Goal: Task Accomplishment & Management: Manage account settings

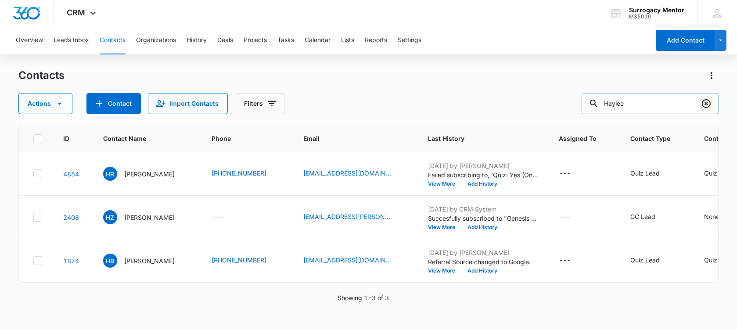
click at [711, 103] on icon "Clear" at bounding box center [706, 103] width 9 height 9
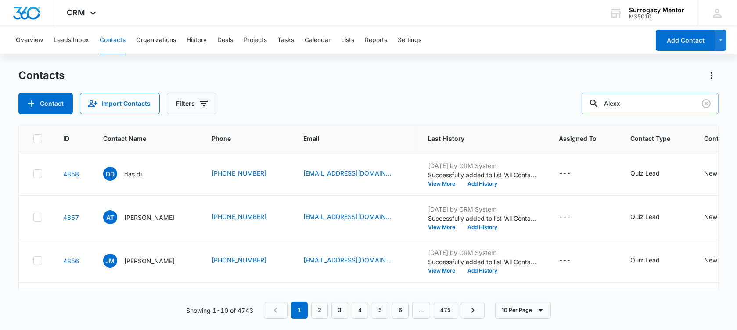
type input "Alexx"
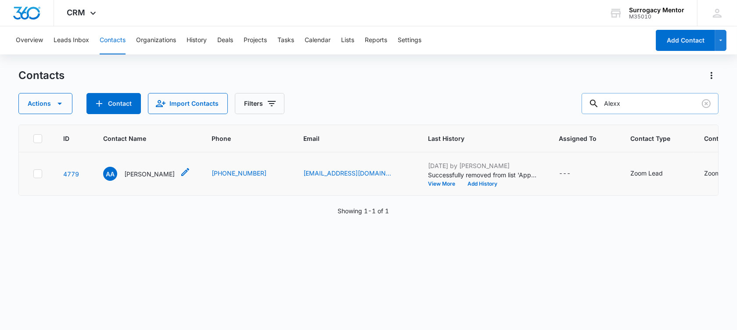
click at [154, 179] on p "[PERSON_NAME]" at bounding box center [149, 174] width 51 height 9
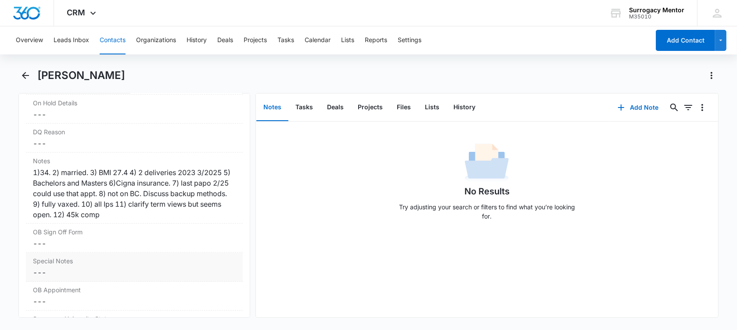
scroll to position [823, 0]
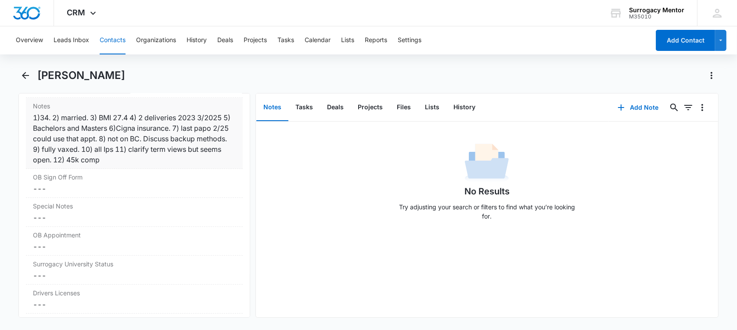
click at [165, 161] on div "1)34. 2) married. 3) BMI 27.4 4) 2 deliveries 2023 3/2025 5) Bachelors and Mast…" at bounding box center [134, 138] width 203 height 53
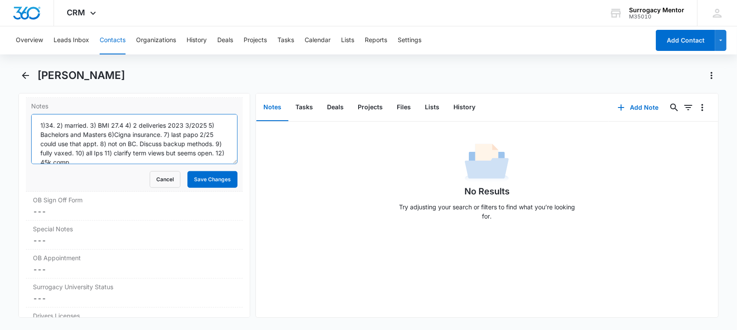
drag, startPoint x: 39, startPoint y: 122, endPoint x: 199, endPoint y: 162, distance: 165.4
click at [199, 162] on form "1)34. 2) married. 3) BMI 27.4 4) 2 deliveries 2023 3/2025 5) Bachelors and Mast…" at bounding box center [134, 151] width 206 height 74
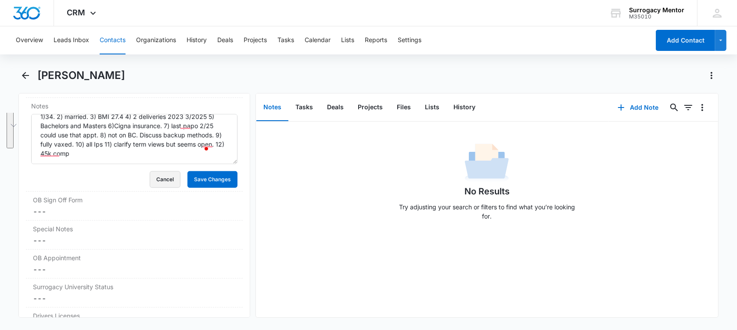
drag, startPoint x: 153, startPoint y: 174, endPoint x: 15, endPoint y: 184, distance: 138.3
click at [153, 174] on button "Cancel" at bounding box center [165, 179] width 31 height 17
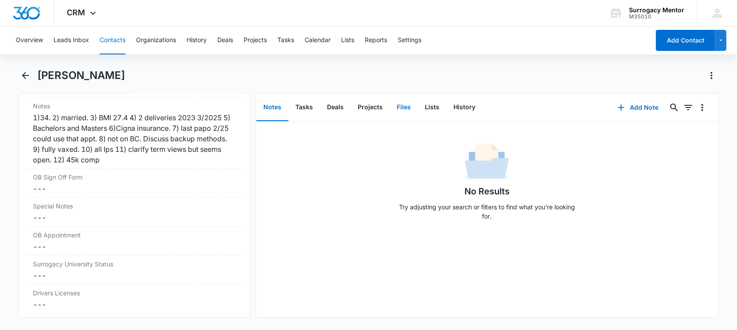
click at [400, 103] on button "Files" at bounding box center [404, 107] width 28 height 27
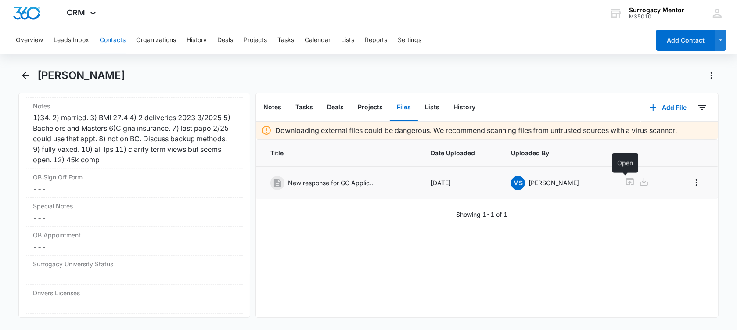
click at [626, 178] on icon at bounding box center [630, 181] width 8 height 7
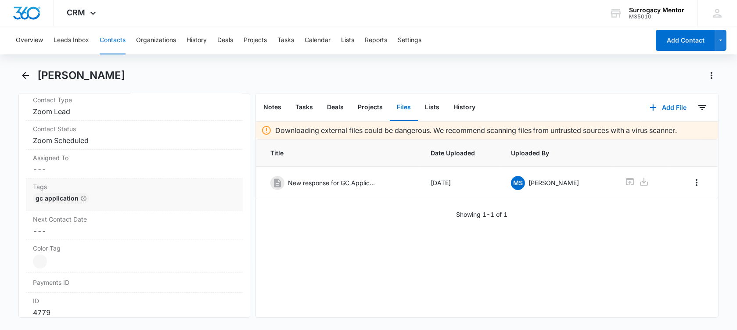
scroll to position [384, 0]
click at [105, 143] on dd "Cancel Save Changes Zoom Scheduled" at bounding box center [134, 143] width 203 height 11
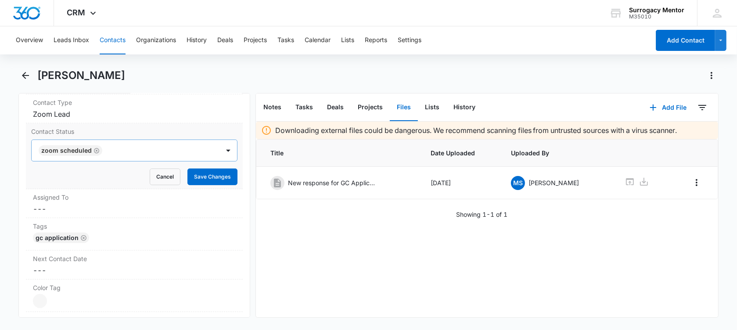
click at [94, 148] on icon "Remove Zoom Scheduled" at bounding box center [97, 151] width 6 height 7
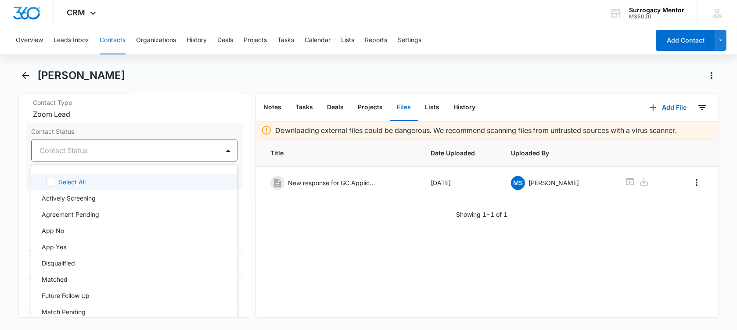
click at [93, 148] on div at bounding box center [124, 150] width 169 height 12
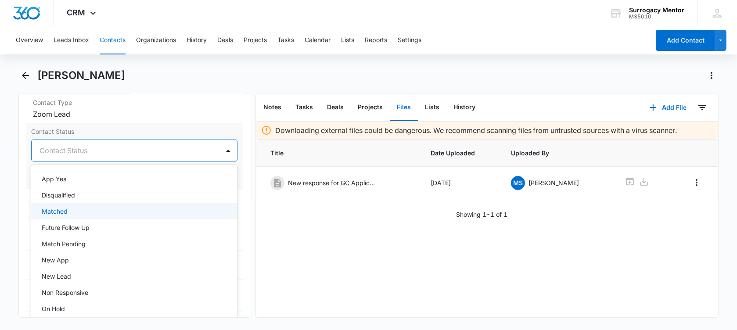
scroll to position [110, 0]
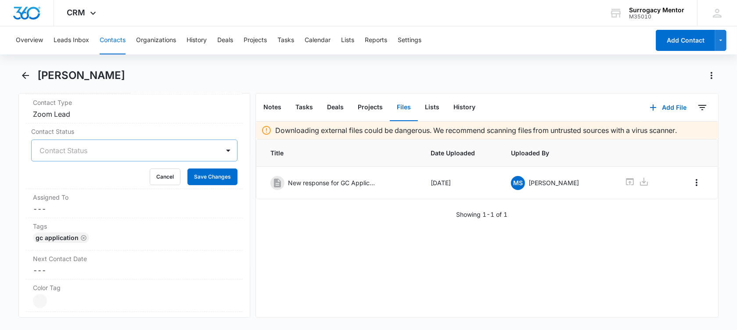
click at [218, 76] on div "[PERSON_NAME]" at bounding box center [378, 76] width 682 height 14
click at [221, 148] on div at bounding box center [228, 151] width 14 height 14
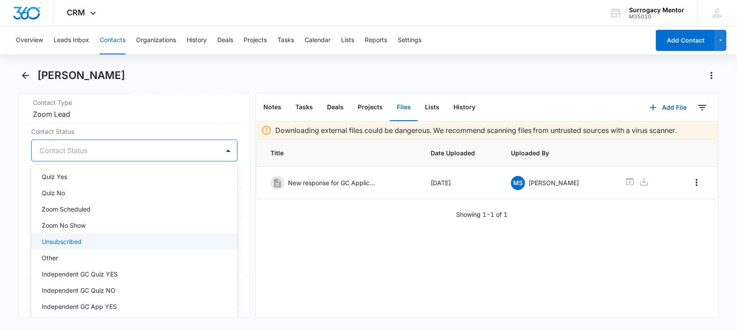
scroll to position [220, 0]
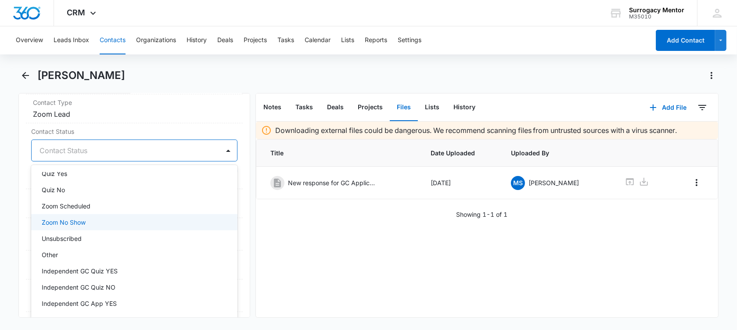
click at [104, 220] on div "Zoom No Show" at bounding box center [134, 222] width 184 height 9
click at [7, 161] on main "[PERSON_NAME] Remove AA [PERSON_NAME] Contact Info Name Cancel Save Changes [PE…" at bounding box center [368, 199] width 737 height 260
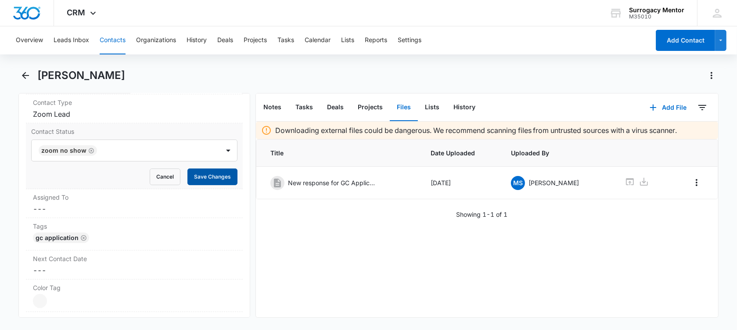
click at [217, 180] on button "Save Changes" at bounding box center [213, 177] width 50 height 17
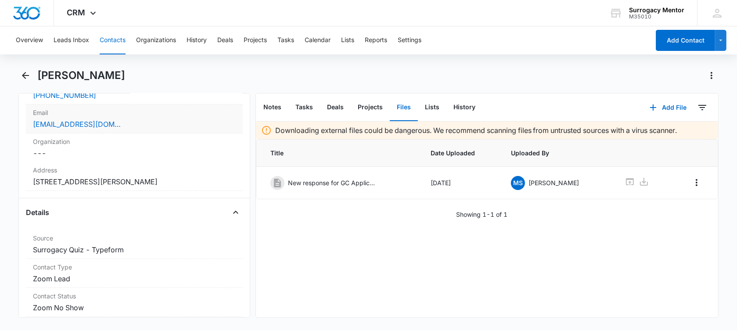
click at [143, 124] on div "[EMAIL_ADDRESS][DOMAIN_NAME]" at bounding box center [134, 124] width 203 height 11
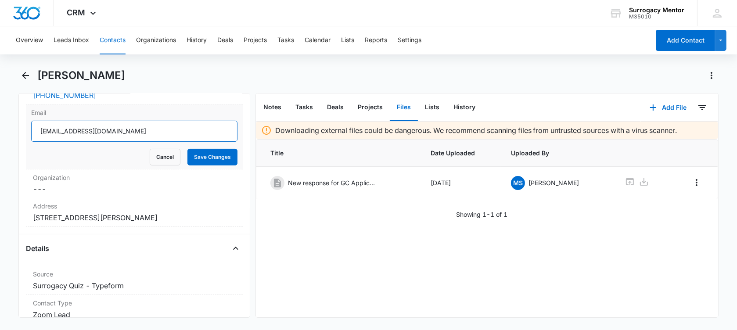
drag, startPoint x: 131, startPoint y: 132, endPoint x: 34, endPoint y: 131, distance: 96.6
click at [34, 131] on input "[EMAIL_ADDRESS][DOMAIN_NAME]" at bounding box center [134, 131] width 206 height 21
click at [155, 158] on button "Cancel" at bounding box center [165, 157] width 31 height 17
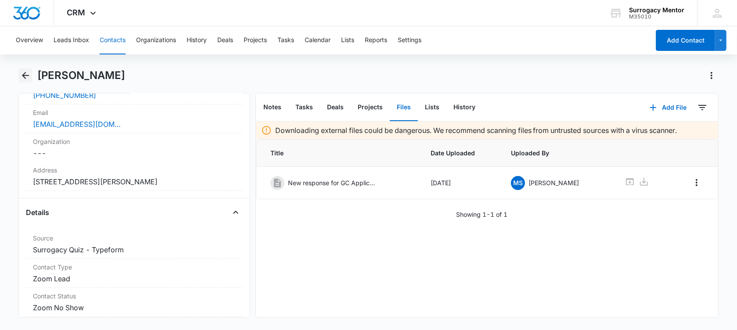
click at [22, 72] on icon "Back" at bounding box center [25, 75] width 11 height 11
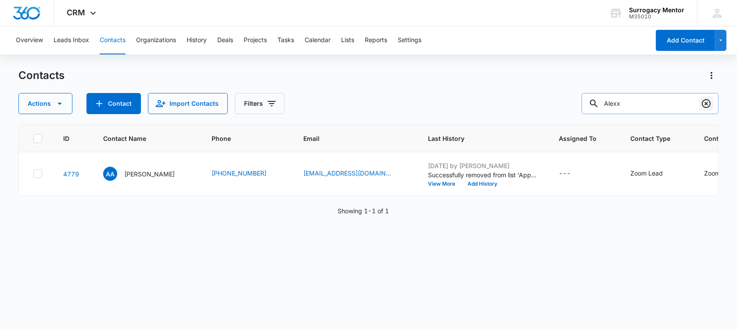
click at [702, 100] on icon "Clear" at bounding box center [706, 103] width 11 height 11
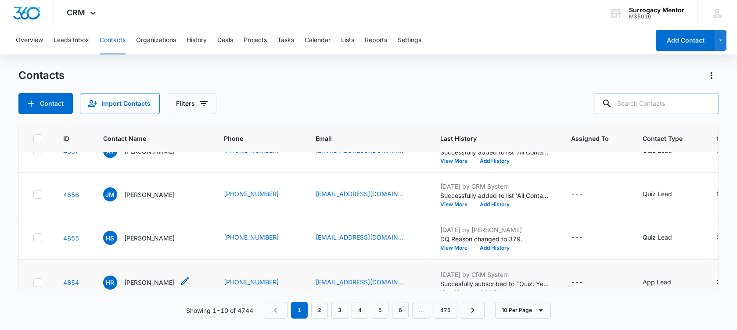
scroll to position [153, 0]
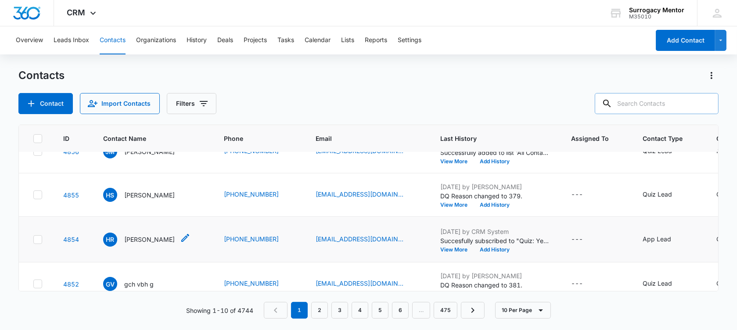
click at [156, 244] on p "[PERSON_NAME]" at bounding box center [149, 239] width 51 height 9
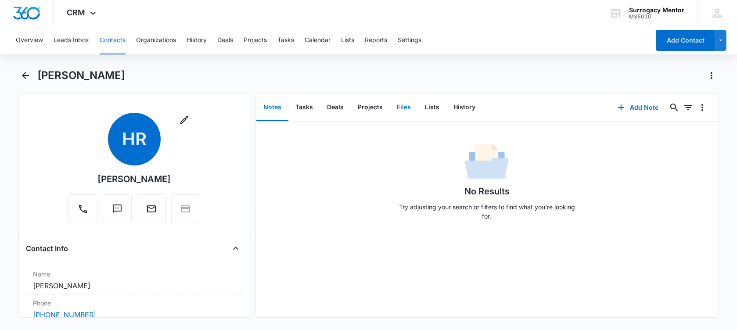
click at [393, 105] on button "Files" at bounding box center [404, 107] width 28 height 27
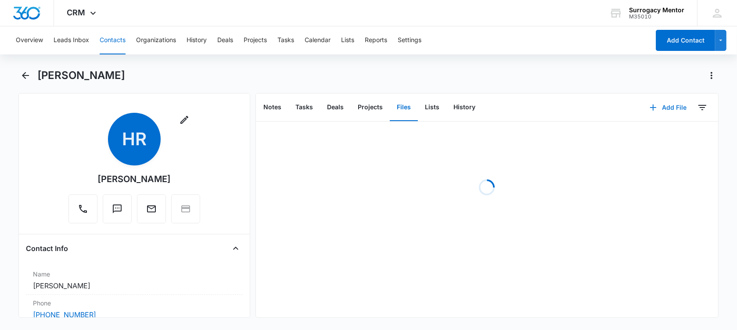
click at [659, 110] on button "Add File" at bounding box center [668, 107] width 54 height 21
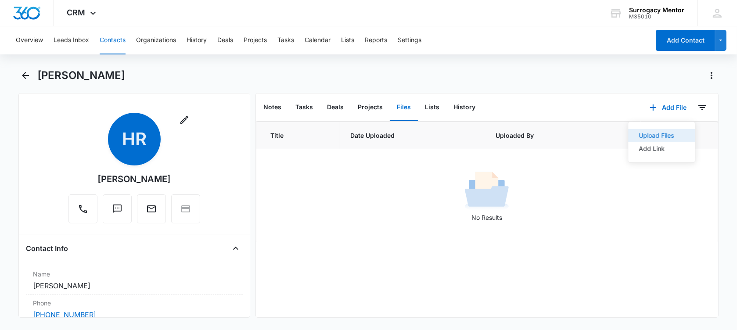
click at [646, 137] on div "Upload Files" at bounding box center [656, 136] width 35 height 6
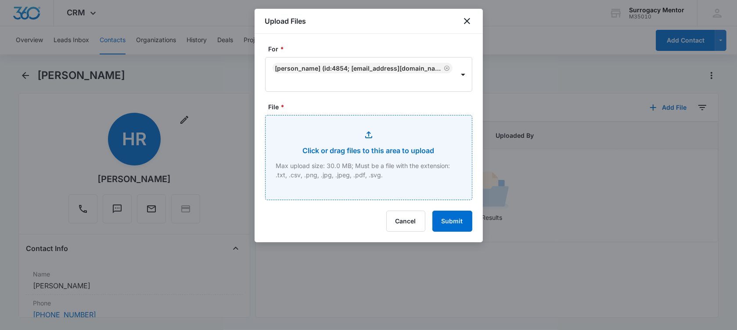
click at [351, 169] on input "File *" at bounding box center [369, 157] width 206 height 84
type input "C:\fakepath\GC Application [PERSON_NAME].pdf"
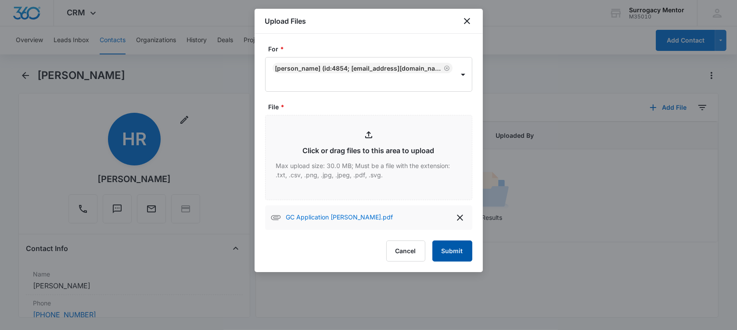
click at [460, 251] on button "Submit" at bounding box center [453, 251] width 40 height 21
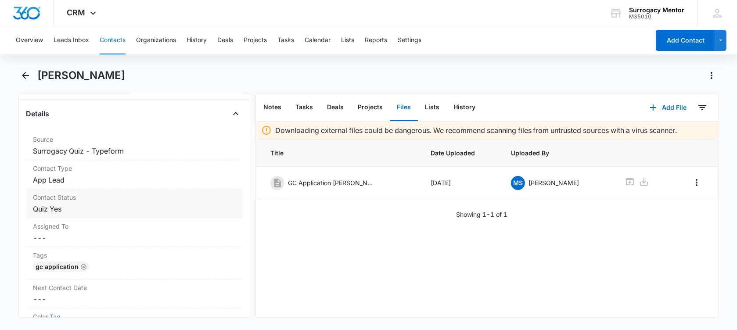
scroll to position [329, 0]
click at [82, 203] on dd "Cancel Save Changes Quiz Yes" at bounding box center [134, 208] width 203 height 11
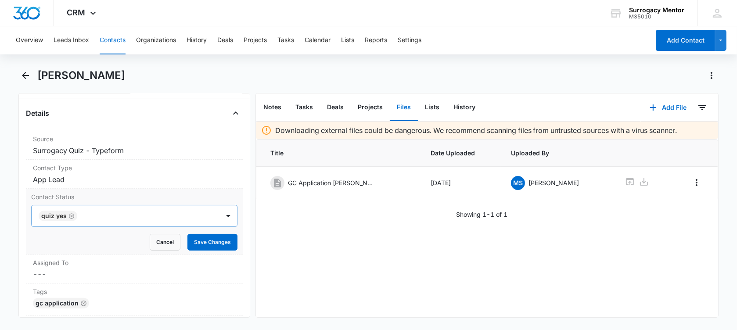
click at [71, 213] on icon "Remove Quiz Yes" at bounding box center [72, 216] width 6 height 7
click at [71, 210] on div at bounding box center [124, 216] width 169 height 12
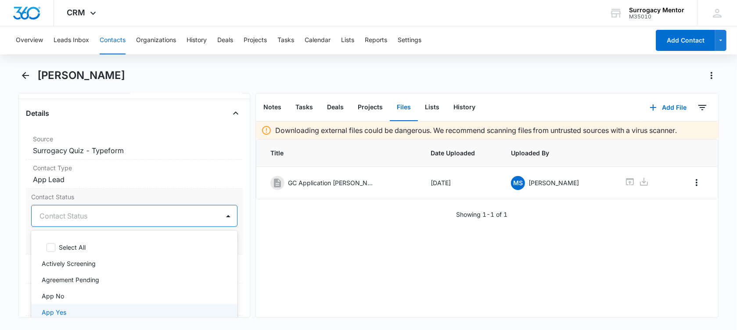
click at [64, 306] on div "App Yes" at bounding box center [134, 312] width 206 height 16
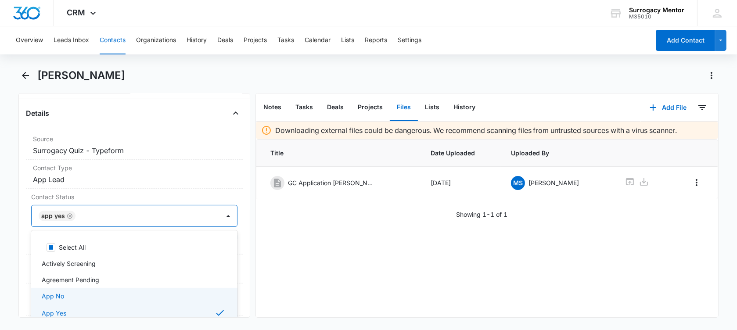
click at [7, 241] on main "[PERSON_NAME] Remove HR [PERSON_NAME] Contact Info Name Cancel Save Changes [PE…" at bounding box center [368, 199] width 737 height 260
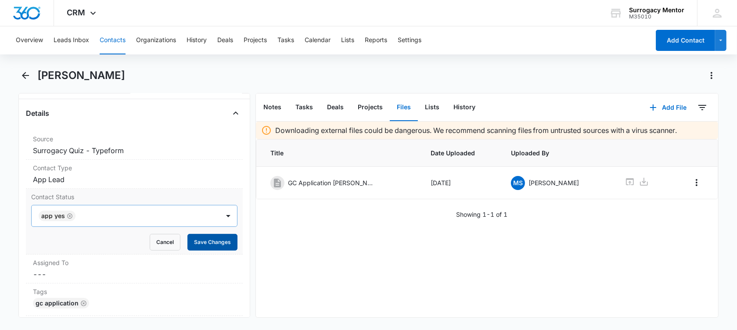
click at [191, 234] on button "Save Changes" at bounding box center [213, 242] width 50 height 17
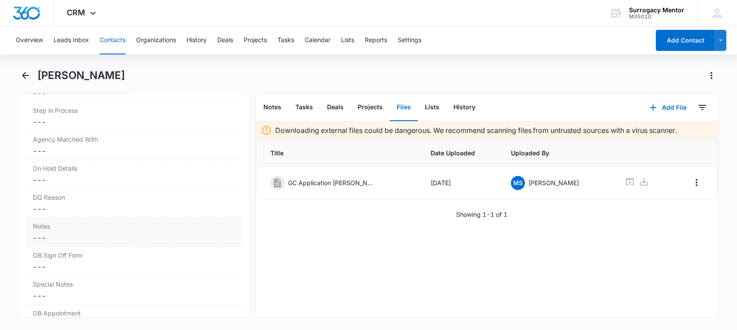
scroll to position [677, 0]
click at [70, 267] on dd "Cancel Save Changes ---" at bounding box center [134, 272] width 203 height 11
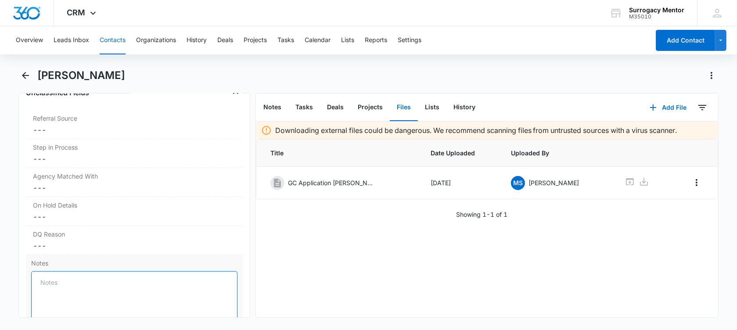
click at [65, 271] on textarea "Notes" at bounding box center [134, 296] width 206 height 50
click at [88, 276] on textarea "Notes" at bounding box center [134, 296] width 206 height 50
paste textarea "recruit for MPM IPS [PERSON_NAME] and [PERSON_NAME] 1) age [DEMOGRAPHIC_DATA]. …"
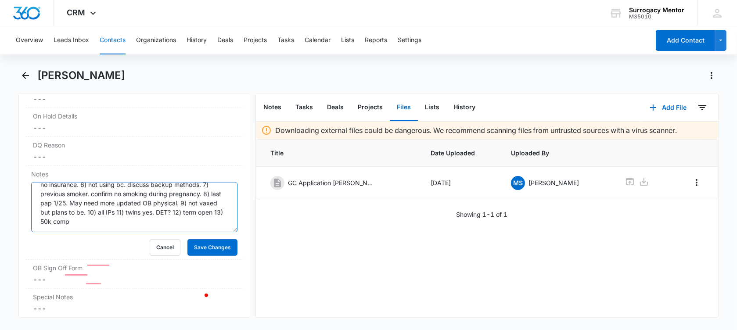
scroll to position [766, 0]
type textarea "recruit for MPM IPS [PERSON_NAME] and [PERSON_NAME] 1) age [DEMOGRAPHIC_DATA]. …"
click at [204, 239] on button "Save Changes" at bounding box center [213, 247] width 50 height 17
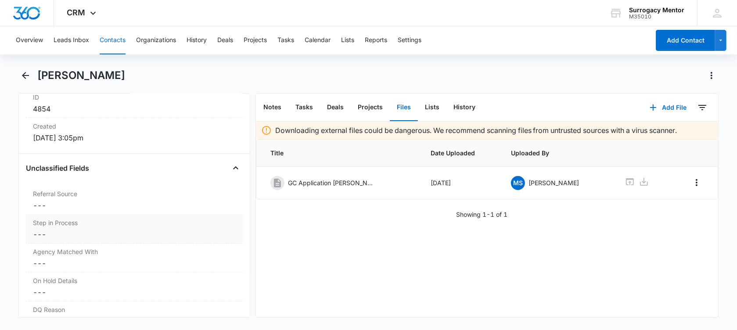
scroll to position [327, 0]
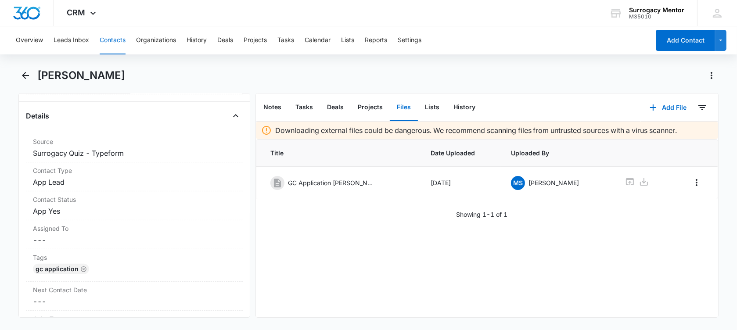
click at [34, 79] on div "[PERSON_NAME]" at bounding box center [368, 81] width 700 height 25
click at [31, 78] on button "Back" at bounding box center [25, 76] width 14 height 14
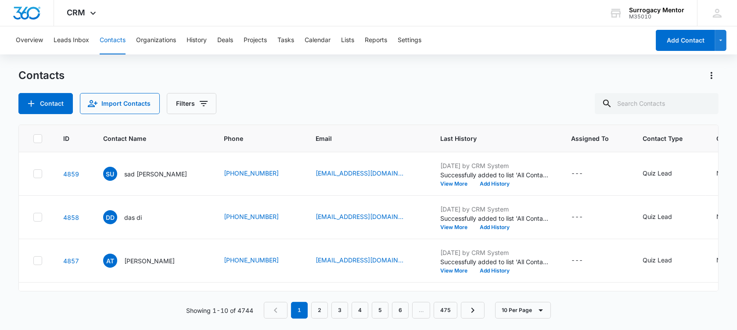
scroll to position [153, 0]
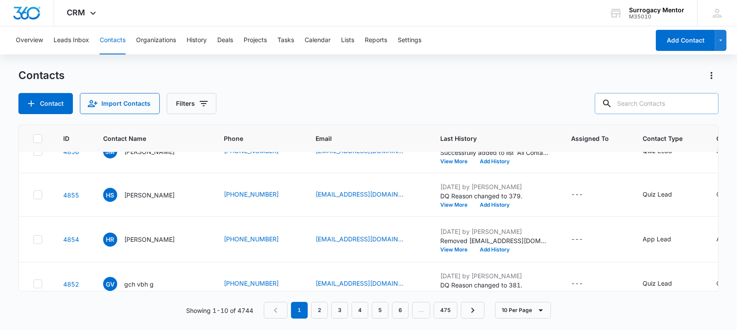
click at [672, 105] on input "text" at bounding box center [657, 103] width 124 height 21
type input "sierra"
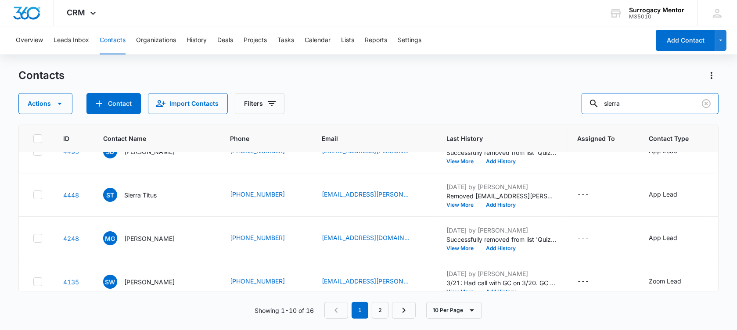
scroll to position [0, 0]
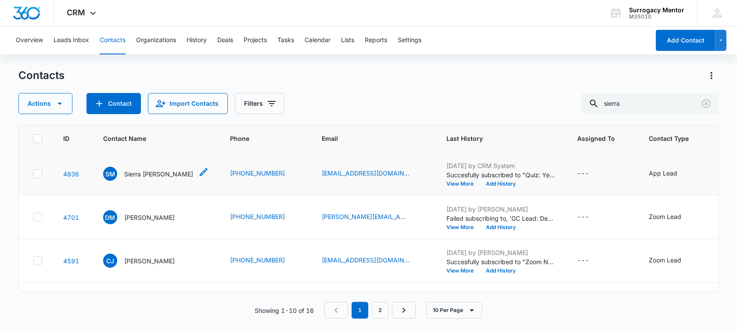
click at [143, 181] on div "[PERSON_NAME] [PERSON_NAME]" at bounding box center [148, 174] width 90 height 14
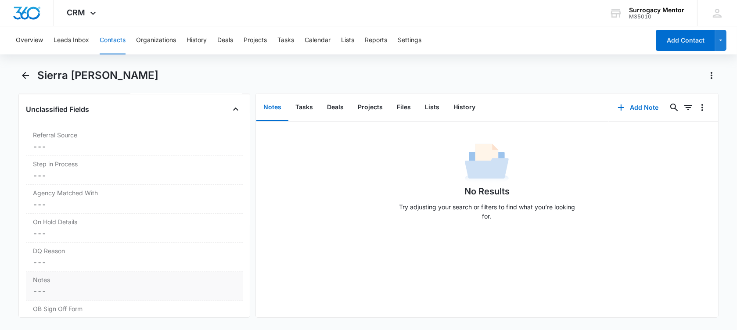
scroll to position [714, 0]
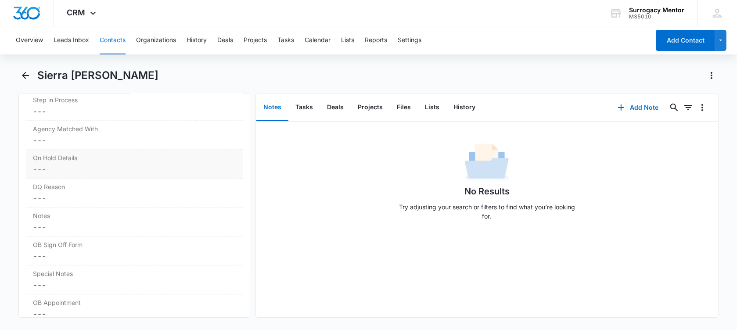
click at [70, 164] on dd "Cancel Save Changes ---" at bounding box center [134, 169] width 203 height 11
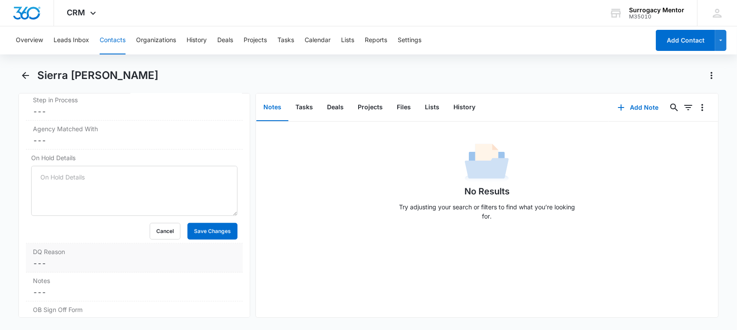
click at [72, 259] on dd "Cancel Save Changes ---" at bounding box center [134, 263] width 203 height 11
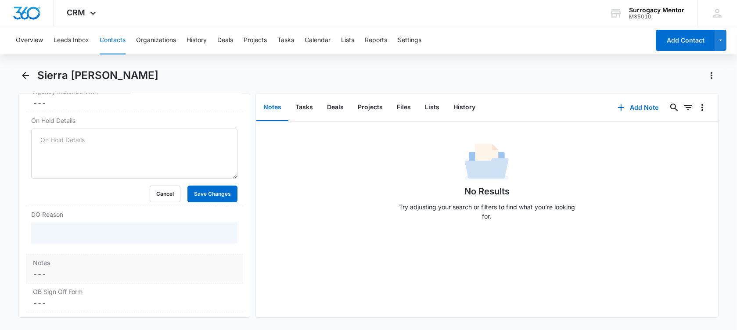
scroll to position [769, 0]
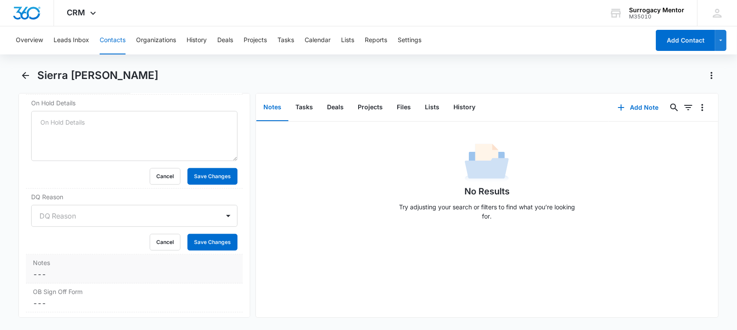
click at [66, 255] on div "Notes Cancel Save Changes ---" at bounding box center [134, 269] width 217 height 29
click at [60, 279] on textarea "Notes" at bounding box center [134, 296] width 206 height 50
paste textarea "DQ- not employed. Supported only by childsupport and SNAP 1) age [DEMOGRAPHIC_D…"
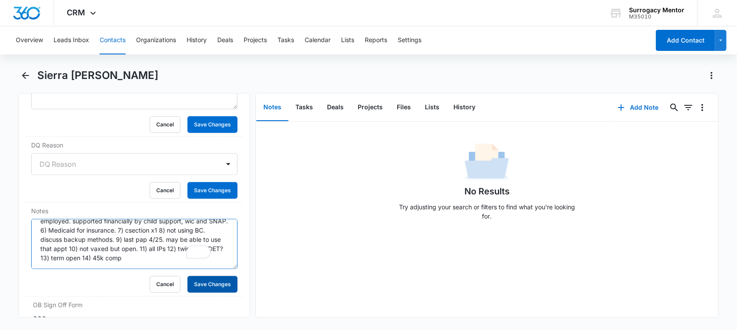
scroll to position [0, 0]
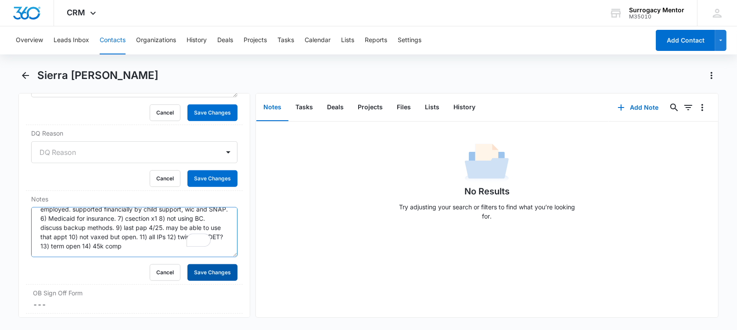
type textarea "DQ- not employed. Supported only by childsupport and SNAP 1) age [DEMOGRAPHIC_D…"
click at [207, 274] on button "Save Changes" at bounding box center [213, 272] width 50 height 17
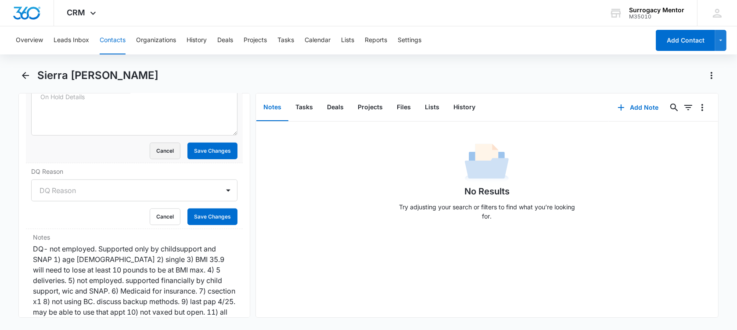
scroll to position [777, 0]
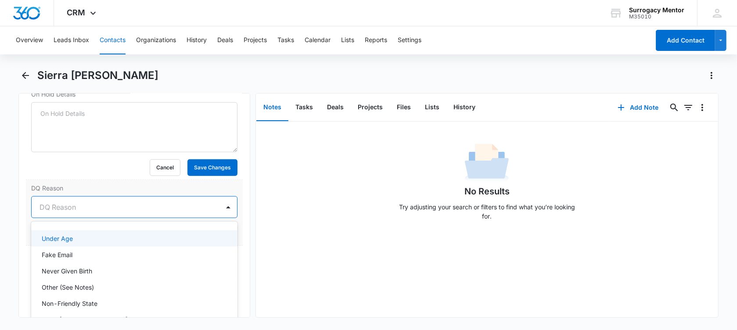
click at [163, 210] on div at bounding box center [124, 207] width 169 height 12
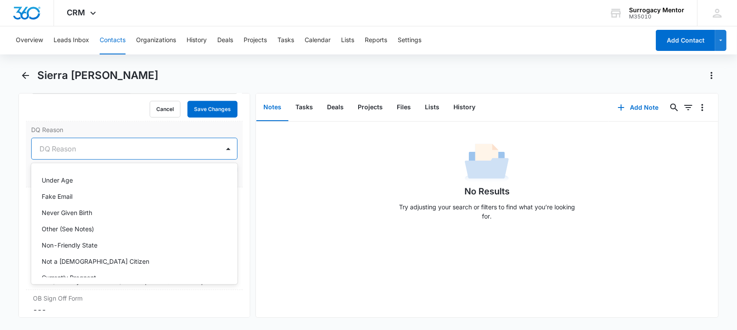
scroll to position [0, 0]
click at [107, 227] on div "Other (See Notes)" at bounding box center [134, 228] width 184 height 9
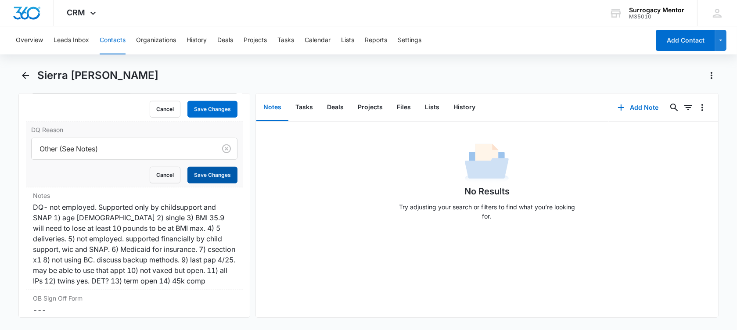
click at [198, 170] on button "Save Changes" at bounding box center [213, 175] width 50 height 17
click at [412, 108] on button "Files" at bounding box center [404, 107] width 28 height 27
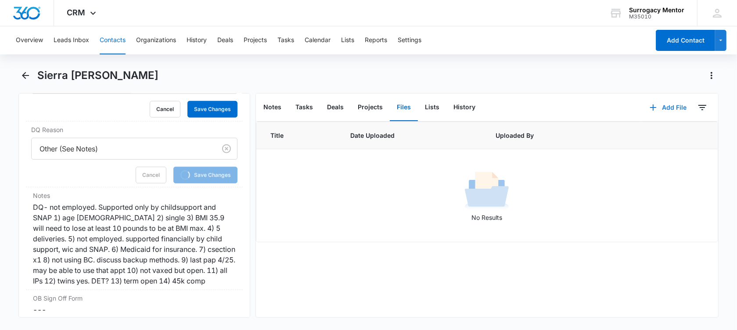
click at [661, 108] on button "Add File" at bounding box center [668, 107] width 54 height 21
click at [650, 141] on button "Upload Files" at bounding box center [661, 135] width 67 height 13
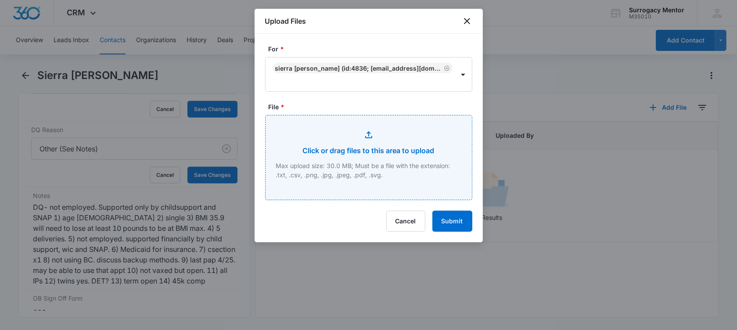
click at [393, 157] on input "File *" at bounding box center [369, 157] width 206 height 84
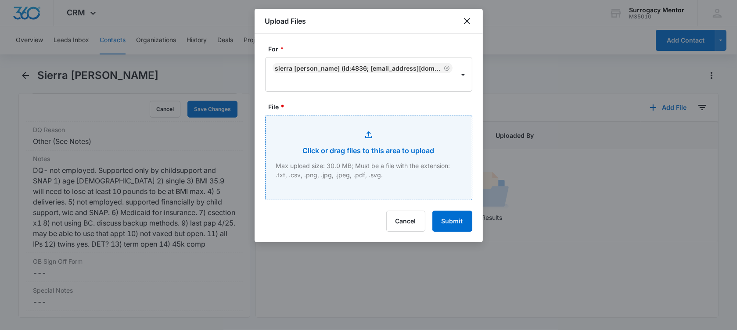
type input "C:\fakepath\GC Application Sierra [PERSON_NAME].pdf"
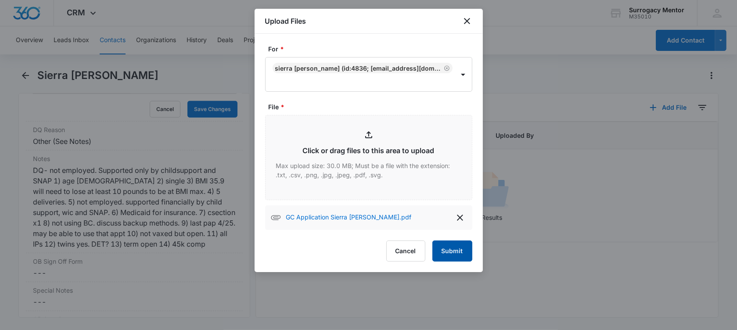
click at [449, 254] on button "Submit" at bounding box center [453, 251] width 40 height 21
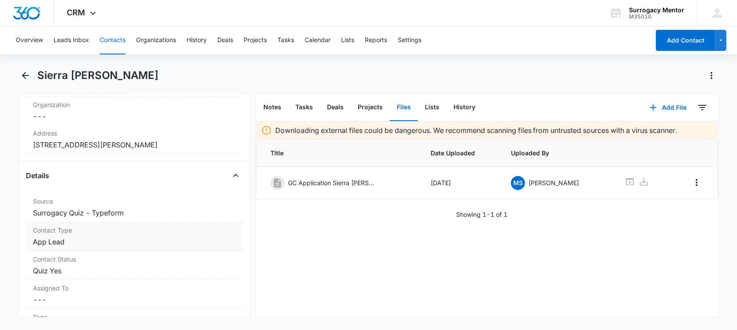
scroll to position [274, 0]
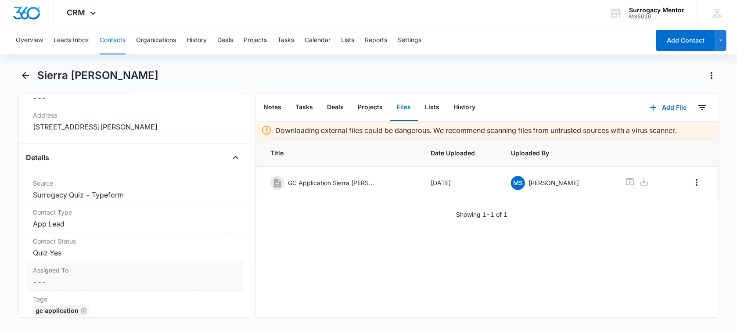
click at [70, 253] on dd "Cancel Save Changes Quiz Yes" at bounding box center [134, 253] width 203 height 11
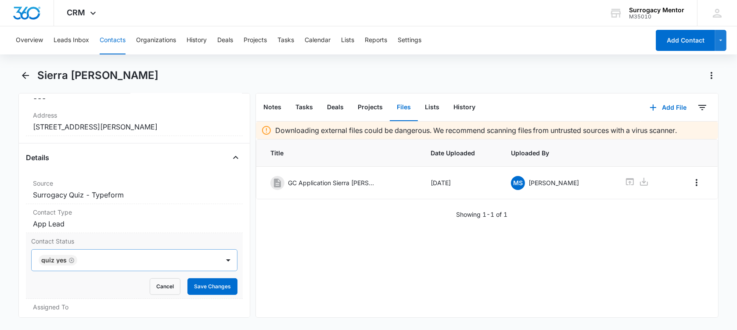
click at [72, 258] on icon "Remove Quiz Yes" at bounding box center [71, 260] width 5 height 5
click at [75, 260] on div at bounding box center [124, 260] width 169 height 12
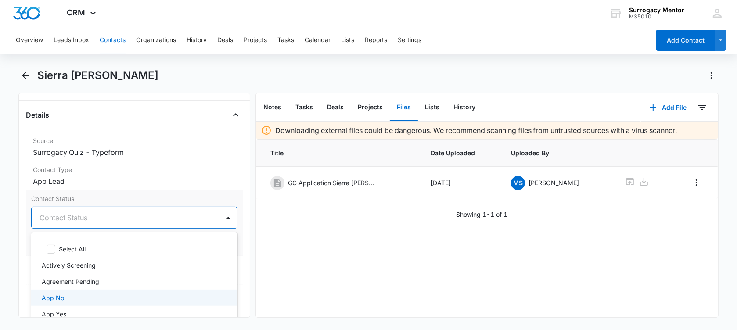
scroll to position [384, 0]
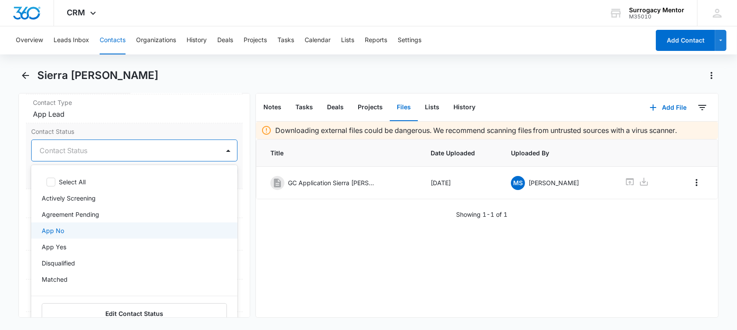
click at [66, 230] on div "App No" at bounding box center [134, 230] width 184 height 9
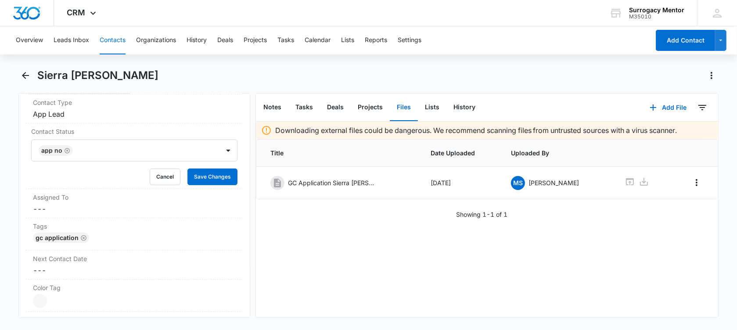
click at [3, 200] on main "Sierra [PERSON_NAME] Remove [PERSON_NAME] [PERSON_NAME] Contact Info Name Cance…" at bounding box center [368, 199] width 737 height 260
click at [220, 172] on button "Save Changes" at bounding box center [213, 177] width 50 height 17
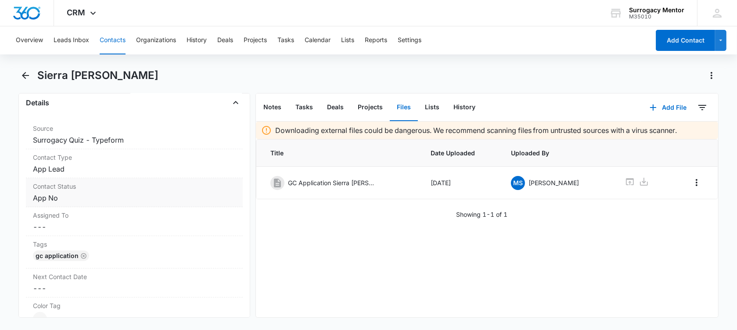
scroll to position [220, 0]
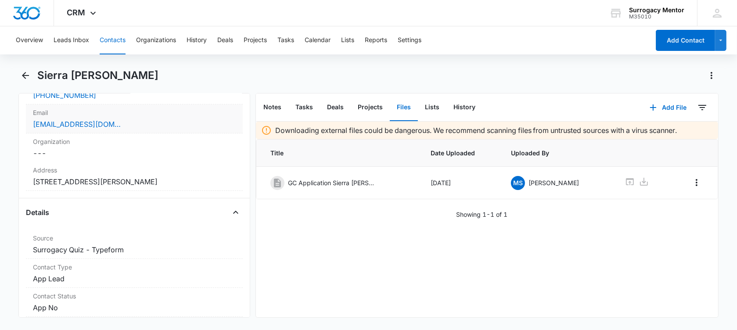
click at [146, 131] on div "Email Cancel Save Changes [EMAIL_ADDRESS][DOMAIN_NAME]" at bounding box center [134, 119] width 217 height 29
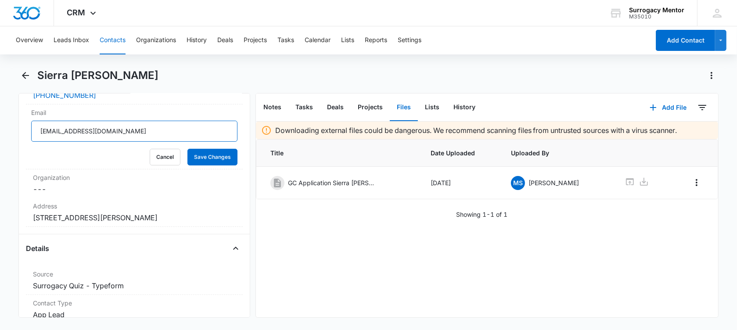
drag, startPoint x: 129, startPoint y: 134, endPoint x: 0, endPoint y: 128, distance: 129.3
click at [0, 128] on html "CRM Apps Reputation Websites Forms CRM Email Social Shop Payments POS Content A…" at bounding box center [368, 165] width 737 height 330
click at [163, 157] on button "Cancel" at bounding box center [165, 157] width 31 height 17
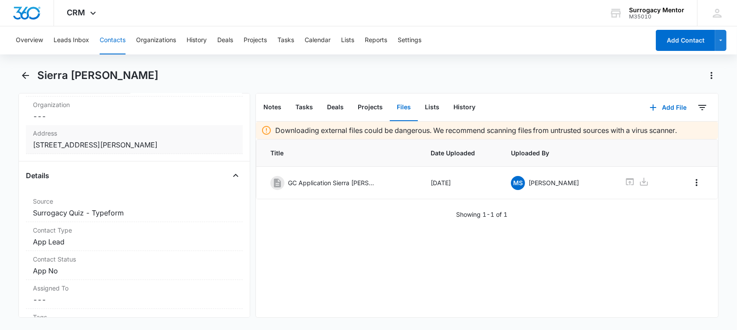
scroll to position [274, 0]
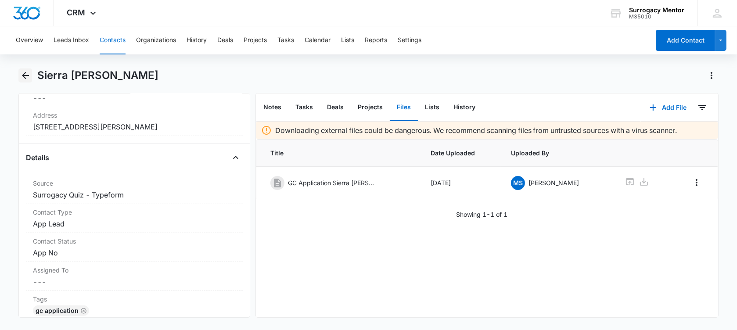
click at [25, 70] on button "Back" at bounding box center [25, 76] width 14 height 14
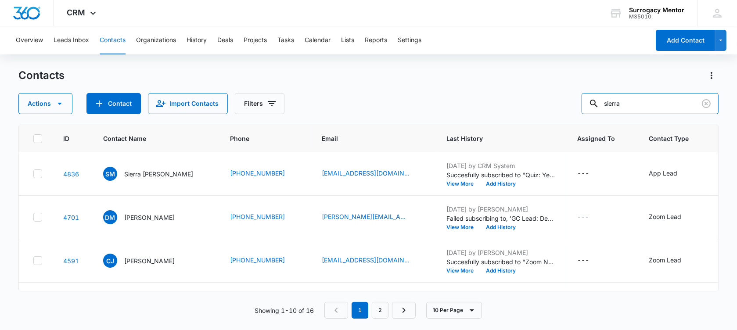
drag, startPoint x: 665, startPoint y: 97, endPoint x: 498, endPoint y: 58, distance: 171.6
click at [498, 58] on div "Overview Leads Inbox Contacts Organizations History Deals Projects Tasks Calend…" at bounding box center [368, 177] width 737 height 303
type input "dchawndrea"
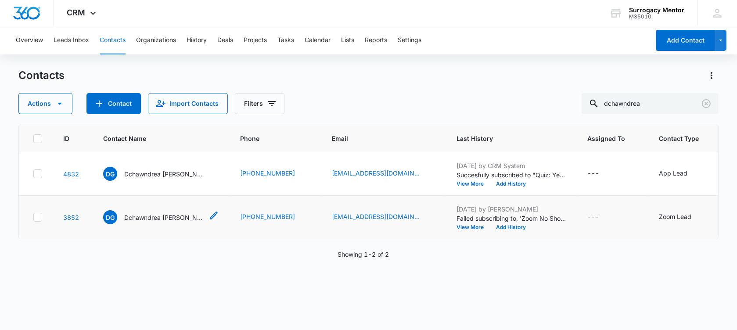
click at [161, 222] on p "Dchawndrea [PERSON_NAME]" at bounding box center [163, 217] width 79 height 9
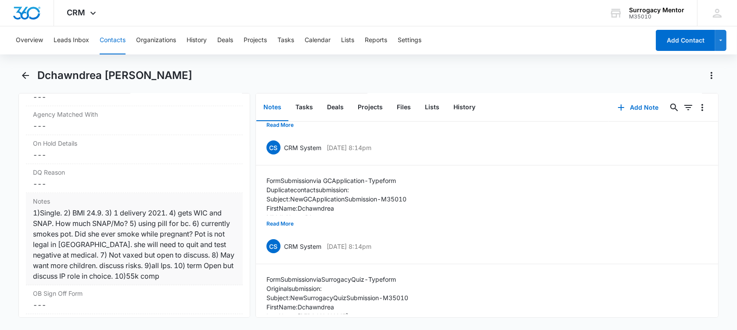
scroll to position [769, 0]
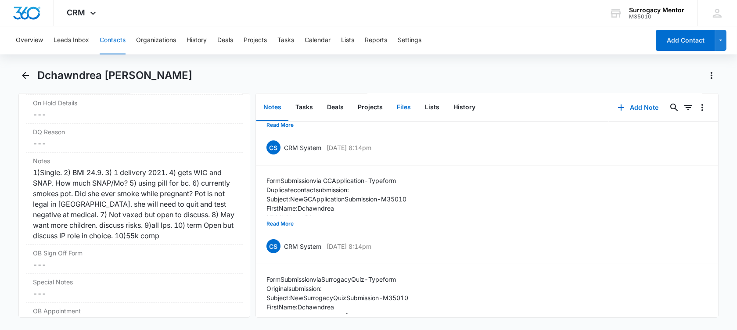
click at [407, 107] on button "Files" at bounding box center [404, 107] width 28 height 27
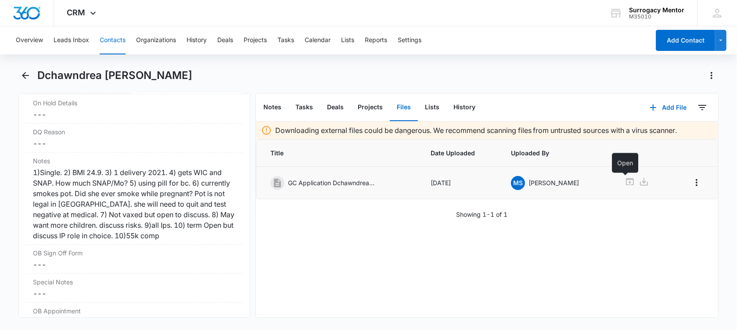
click at [625, 183] on icon at bounding box center [630, 182] width 11 height 11
click at [668, 108] on button "Add File" at bounding box center [668, 107] width 54 height 21
click at [639, 134] on div "Upload Files" at bounding box center [656, 136] width 35 height 6
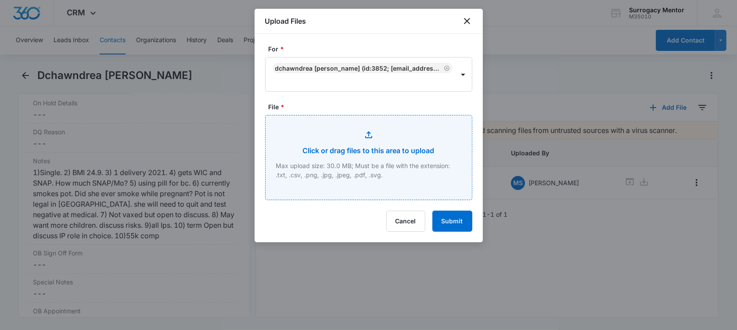
click at [352, 170] on input "File *" at bounding box center [369, 157] width 206 height 84
type input "C:\fakepath\[DATE] GC Application Dchawndrea [PERSON_NAME].pdf"
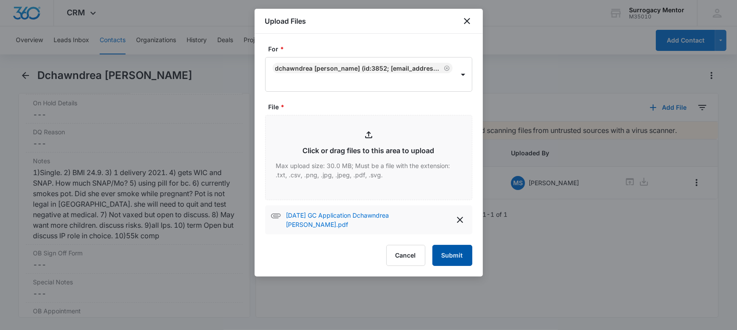
click at [444, 247] on button "Submit" at bounding box center [453, 255] width 40 height 21
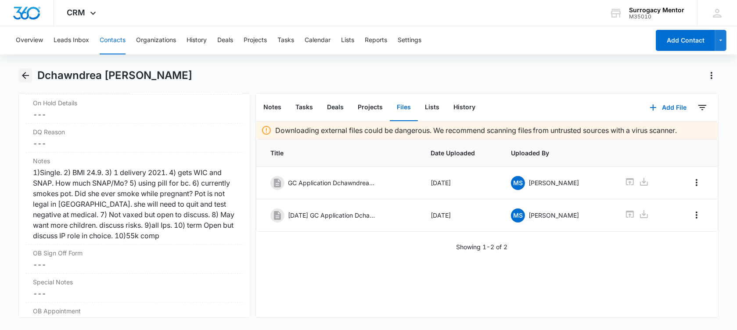
click at [25, 72] on icon "Back" at bounding box center [25, 75] width 11 height 11
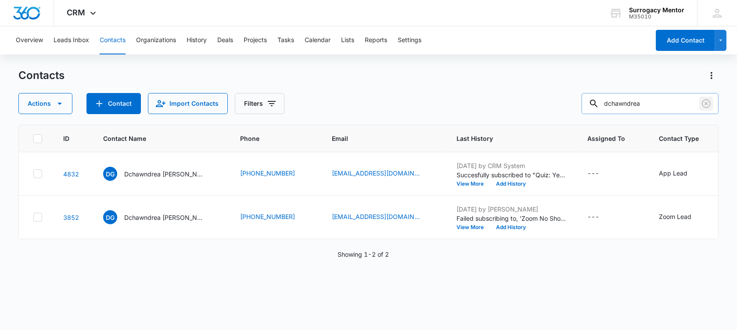
click at [702, 97] on button "Clear" at bounding box center [707, 104] width 14 height 14
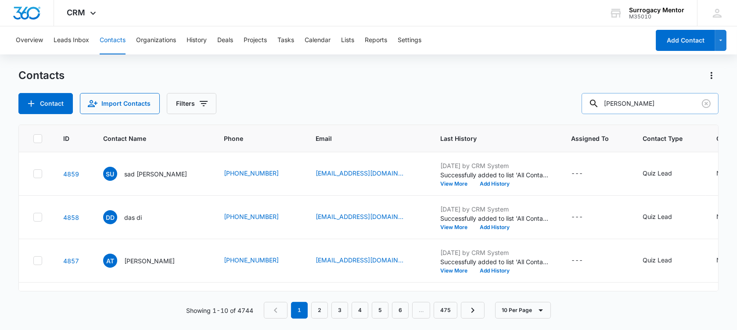
type input "[PERSON_NAME]"
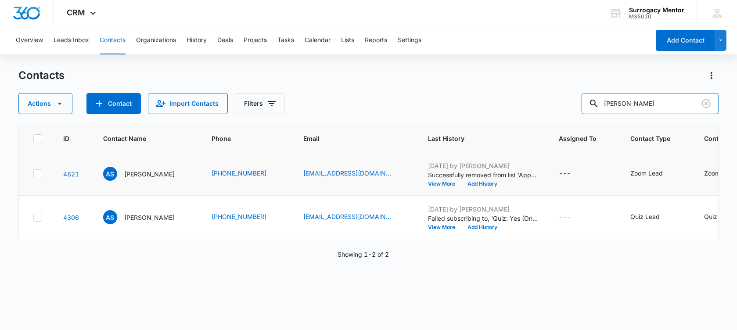
scroll to position [15, 0]
click at [137, 179] on p "[PERSON_NAME]" at bounding box center [149, 174] width 51 height 9
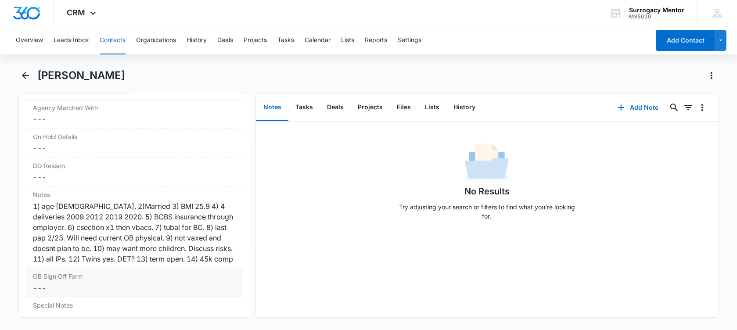
scroll to position [769, 0]
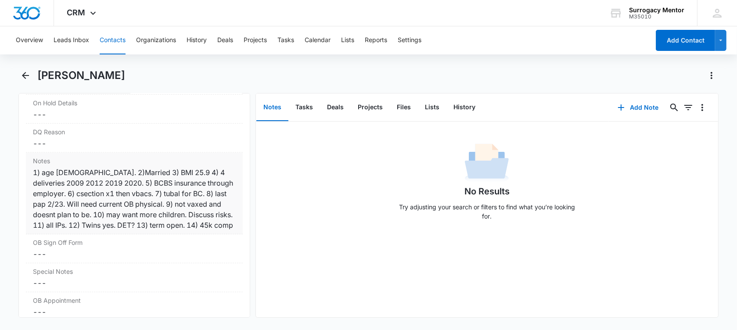
click at [82, 231] on div "1) age [DEMOGRAPHIC_DATA]. 2)Married 3) BMI 25.9 4) 4 deliveries 2009 2012 2019…" at bounding box center [134, 198] width 203 height 63
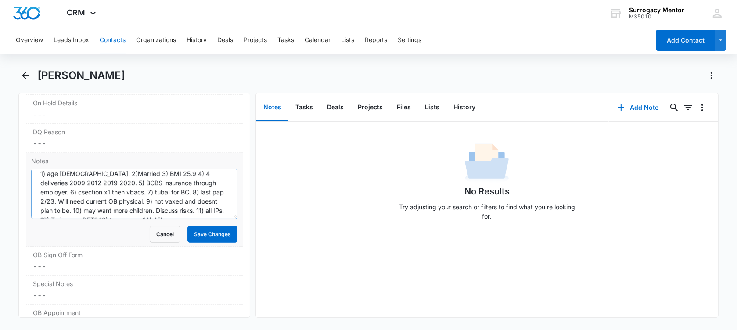
scroll to position [18, 0]
drag, startPoint x: 32, startPoint y: 176, endPoint x: 73, endPoint y: 205, distance: 50.4
click at [73, 205] on textarea "1) age [DEMOGRAPHIC_DATA]. 2)Married 3) BMI 25.9 4) 4 deliveries 2009 2012 2019…" at bounding box center [134, 194] width 206 height 50
click at [139, 200] on textarea "1) age [DEMOGRAPHIC_DATA]. 2)Married 3) BMI 25.9 4) 4 deliveries 2009 2012 2019…" at bounding box center [134, 194] width 206 height 50
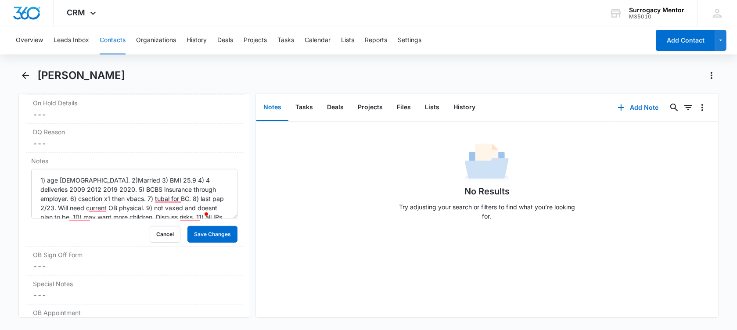
click at [43, 180] on div "Unclassified Fields Referral Source Cancel Save Changes --- Step in Process Can…" at bounding box center [134, 219] width 217 height 473
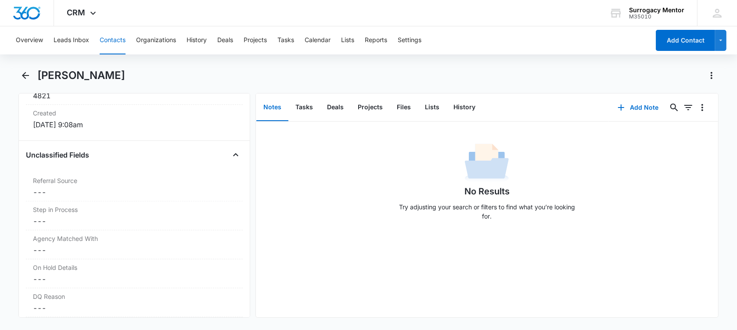
scroll to position [769, 0]
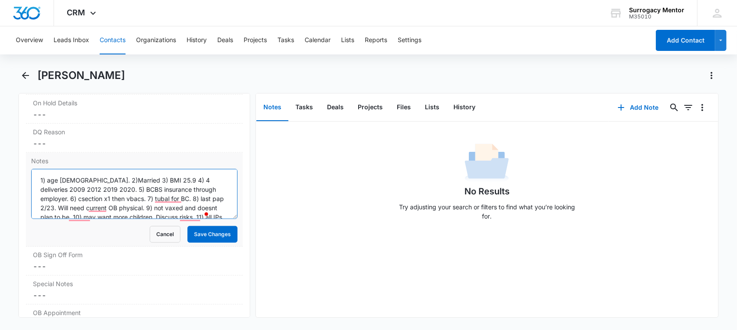
click at [40, 188] on textarea "1) age [DEMOGRAPHIC_DATA]. 2)Married 3) BMI 25.9 4) 4 deliveries 2009 2012 2019…" at bounding box center [134, 194] width 206 height 50
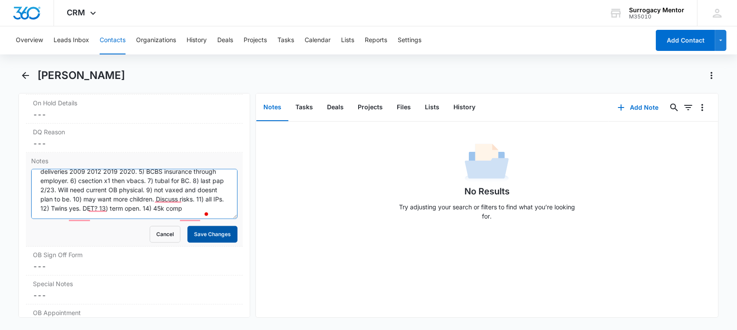
scroll to position [18, 0]
drag, startPoint x: 39, startPoint y: 187, endPoint x: 211, endPoint y: 217, distance: 174.6
click at [211, 217] on textarea "1) age [DEMOGRAPHIC_DATA]. 2)Married 3) BMI 25.9 4) 4 deliveries 2009 2012 2019…" at bounding box center [134, 194] width 206 height 50
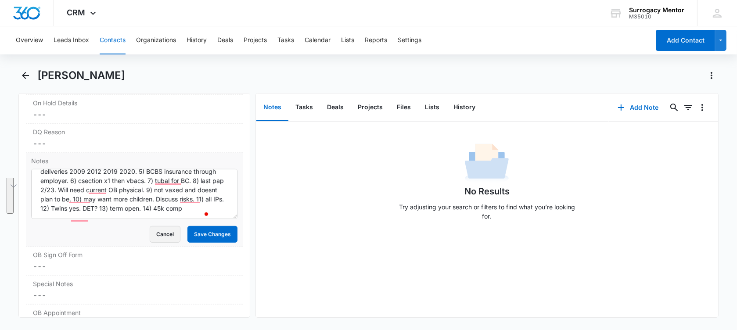
click at [163, 242] on button "Cancel" at bounding box center [165, 234] width 31 height 17
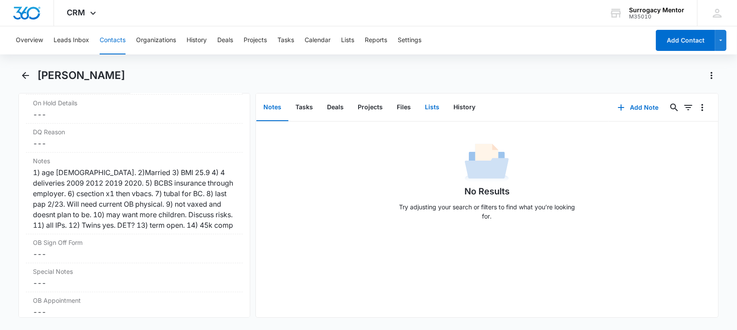
click at [424, 108] on button "Lists" at bounding box center [432, 107] width 29 height 27
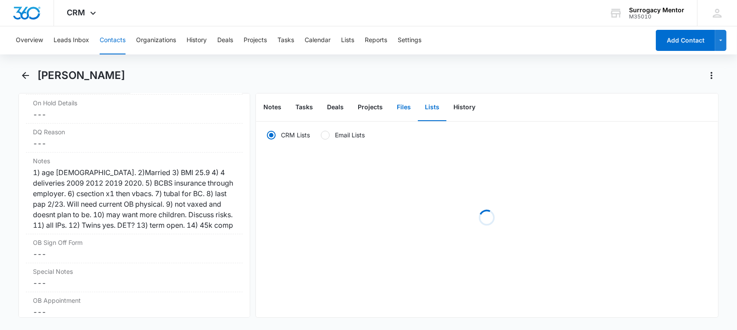
click at [394, 103] on button "Files" at bounding box center [404, 107] width 28 height 27
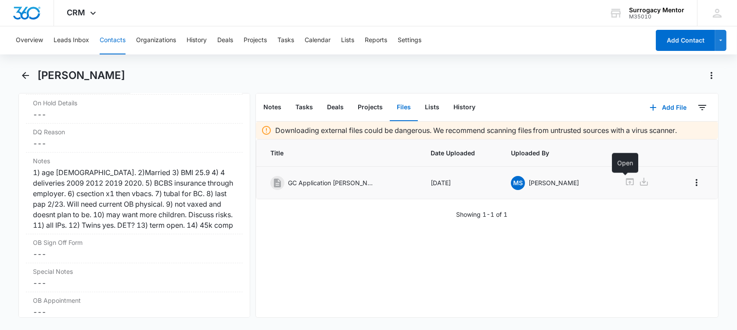
click at [625, 183] on icon at bounding box center [630, 182] width 11 height 11
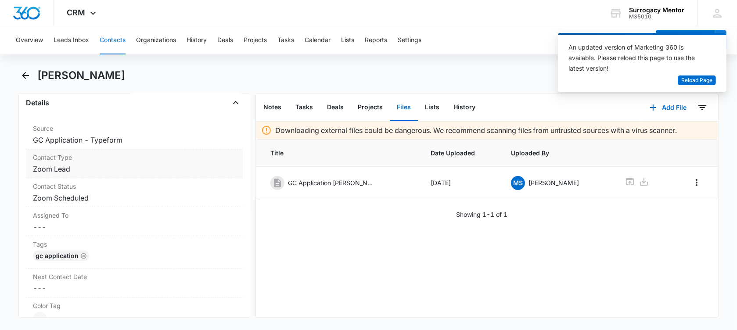
scroll to position [220, 0]
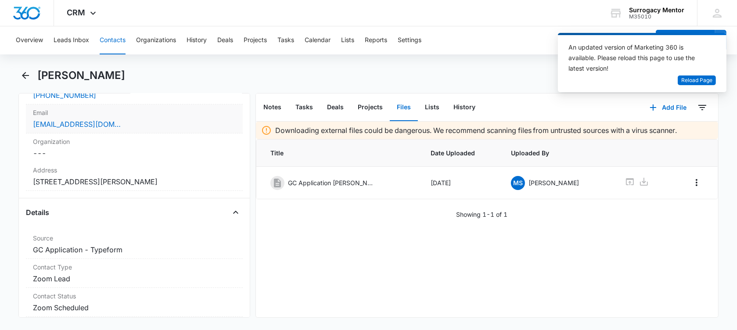
click at [151, 124] on div "[EMAIL_ADDRESS][DOMAIN_NAME]" at bounding box center [134, 124] width 203 height 11
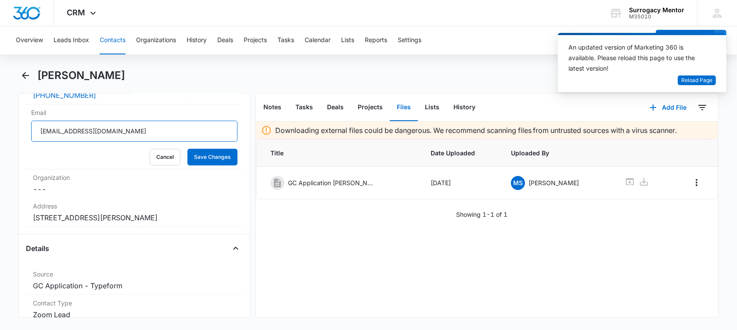
drag, startPoint x: 129, startPoint y: 131, endPoint x: 6, endPoint y: 122, distance: 123.3
click at [6, 122] on main "[PERSON_NAME] Remove AS [PERSON_NAME] Contact Info Name Cancel Save Changes [PE…" at bounding box center [368, 199] width 737 height 260
click at [166, 157] on button "Cancel" at bounding box center [165, 157] width 31 height 17
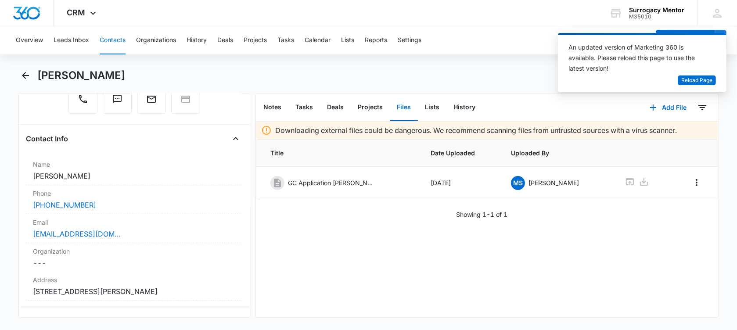
scroll to position [274, 0]
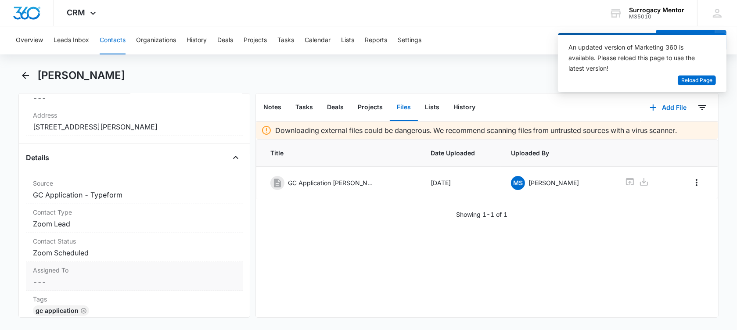
click at [123, 258] on dd "Cancel Save Changes Zoom Scheduled" at bounding box center [134, 253] width 203 height 11
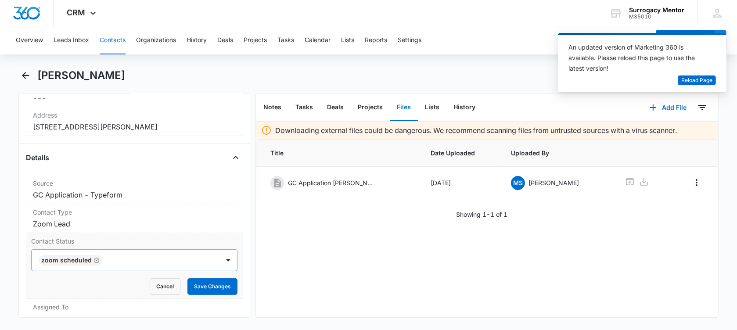
click at [94, 264] on icon "Remove Zoom Scheduled" at bounding box center [97, 260] width 6 height 7
click at [94, 267] on div at bounding box center [124, 260] width 169 height 12
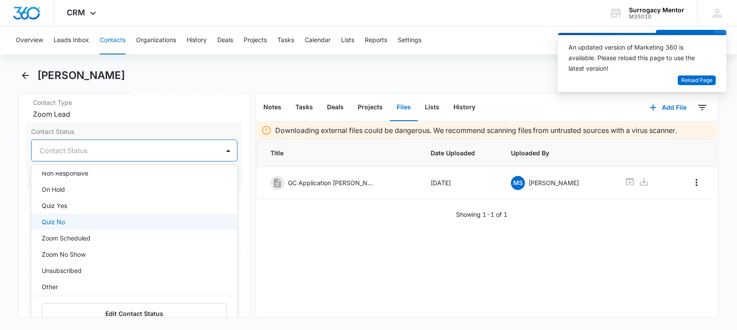
scroll to position [220, 0]
click at [115, 227] on div "Zoom No Show" at bounding box center [134, 222] width 184 height 9
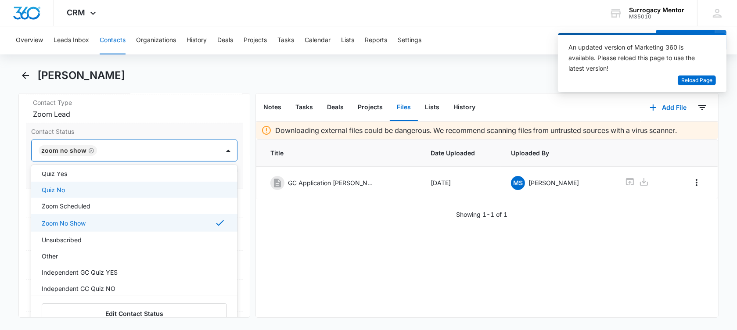
click at [16, 192] on main "[PERSON_NAME] Remove AS [PERSON_NAME] Contact Info Name Cancel Save Changes [PE…" at bounding box center [368, 199] width 737 height 260
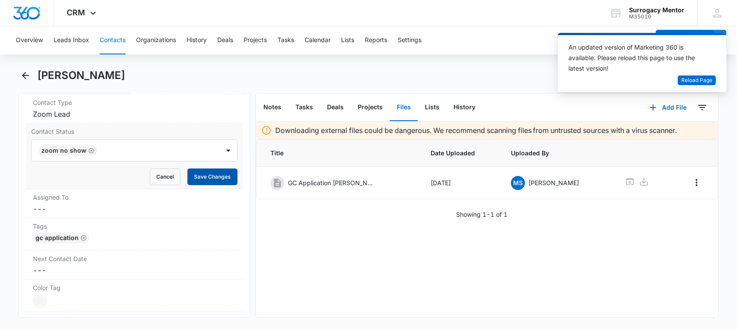
click at [218, 185] on button "Save Changes" at bounding box center [213, 177] width 50 height 17
